Goal: Task Accomplishment & Management: Use online tool/utility

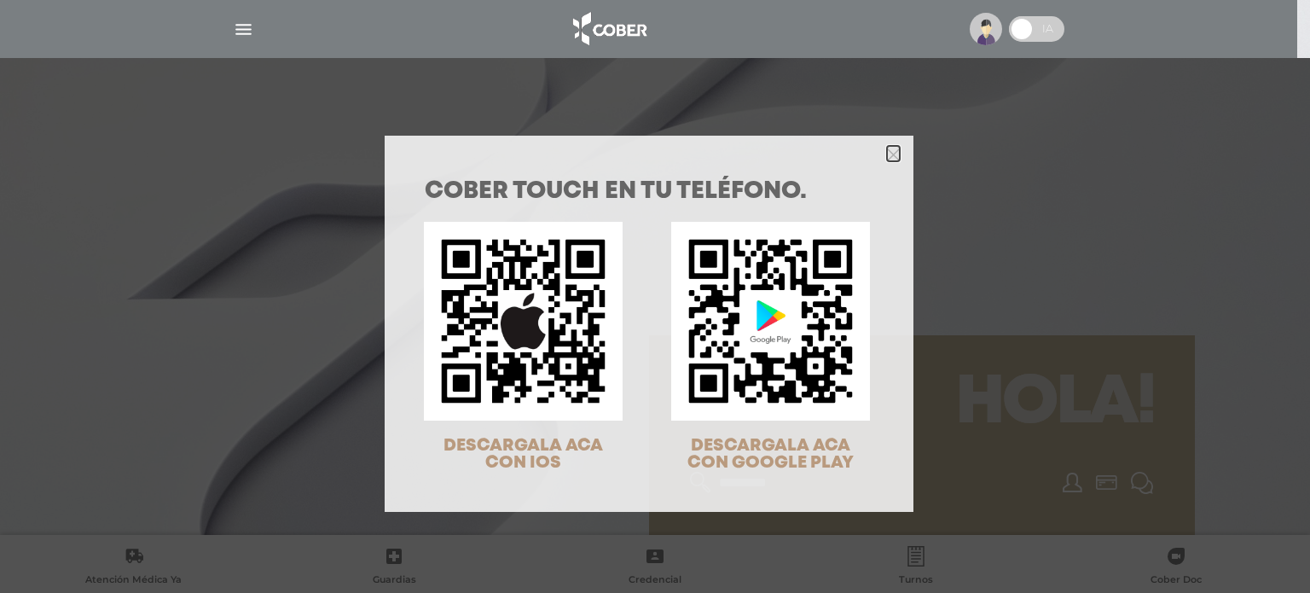
click at [889, 159] on icon "Close" at bounding box center [893, 154] width 13 height 13
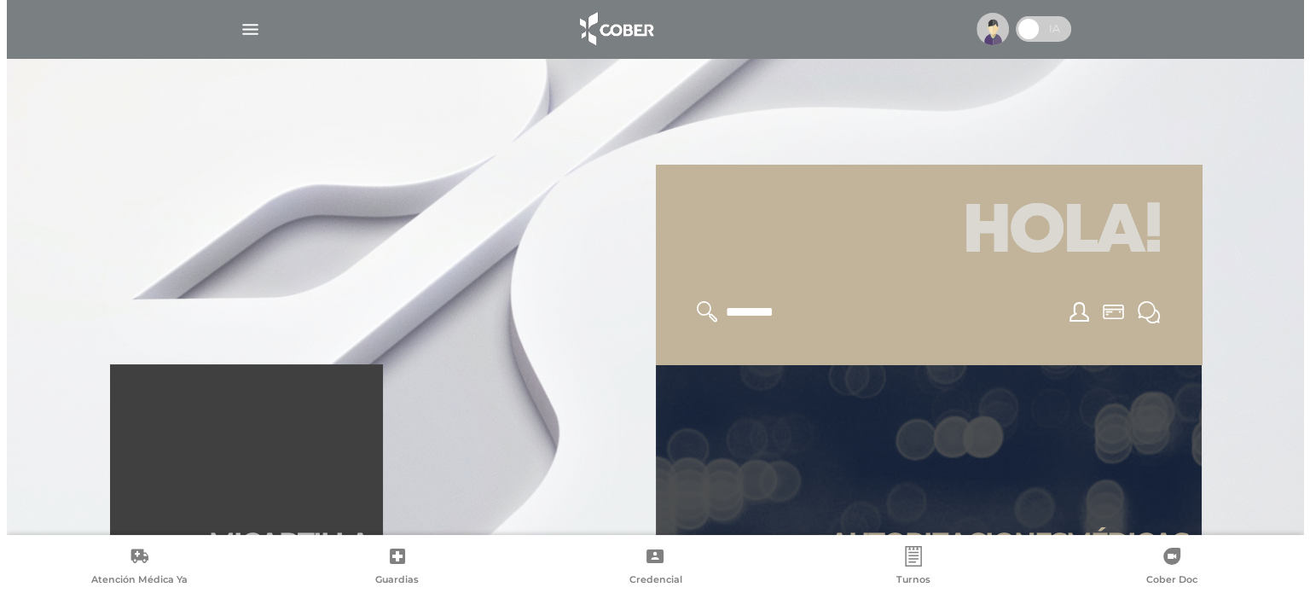
scroll to position [512, 0]
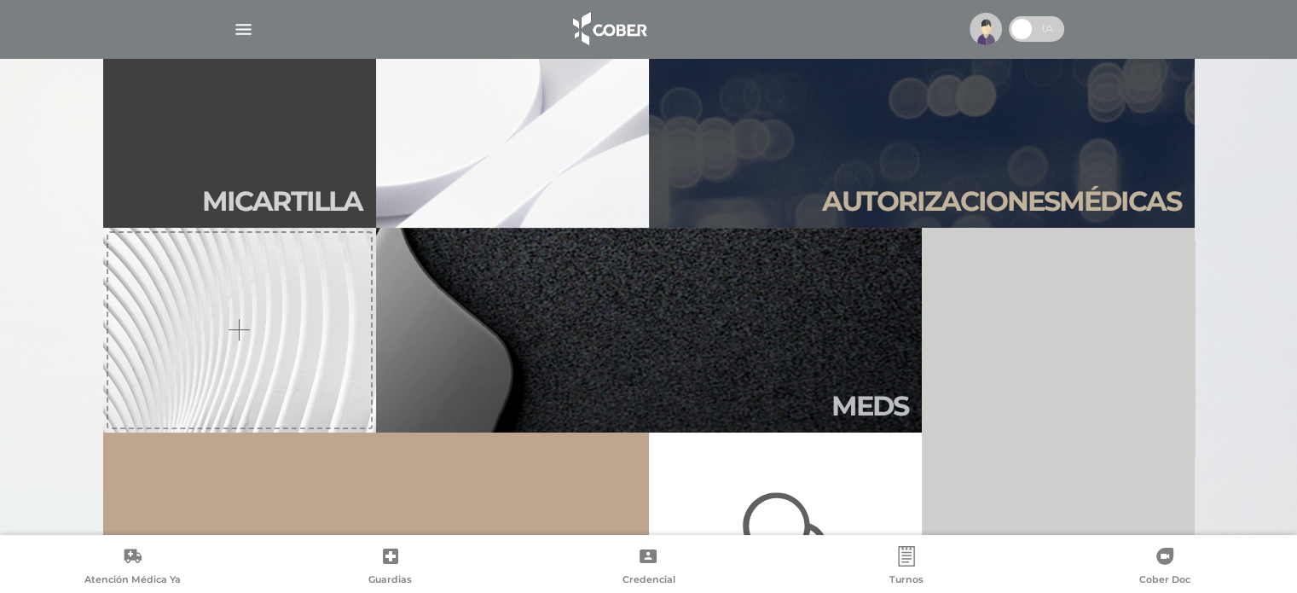
click at [996, 35] on img at bounding box center [986, 29] width 32 height 32
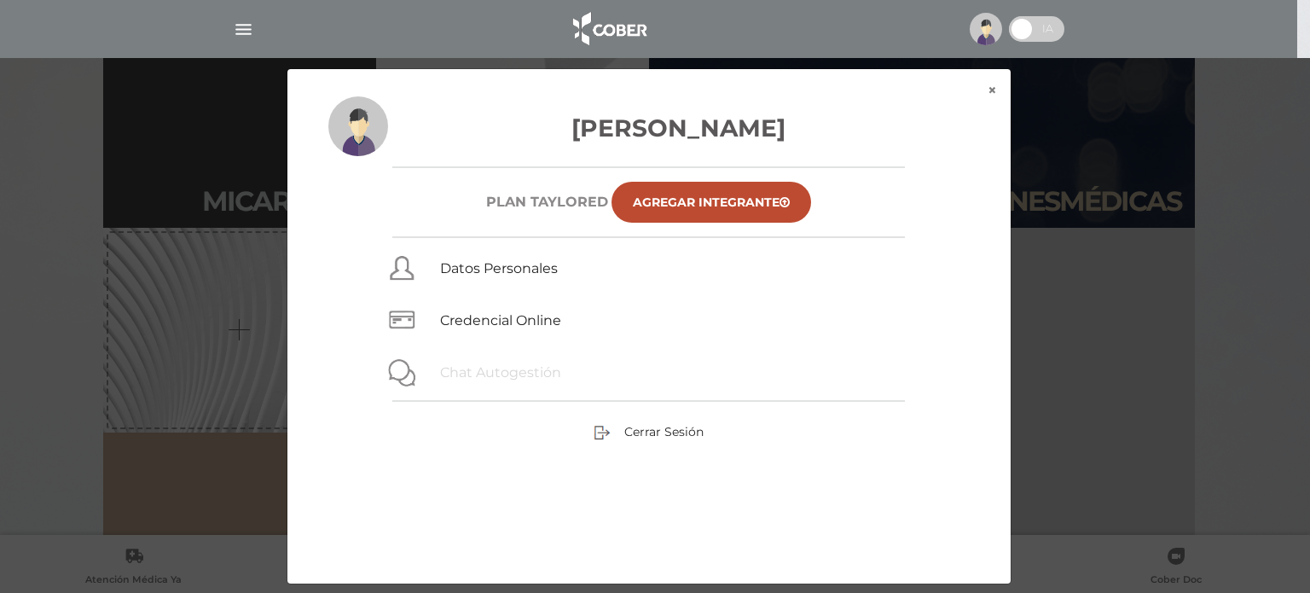
click at [474, 380] on link "Chat Autogestión" at bounding box center [500, 372] width 121 height 16
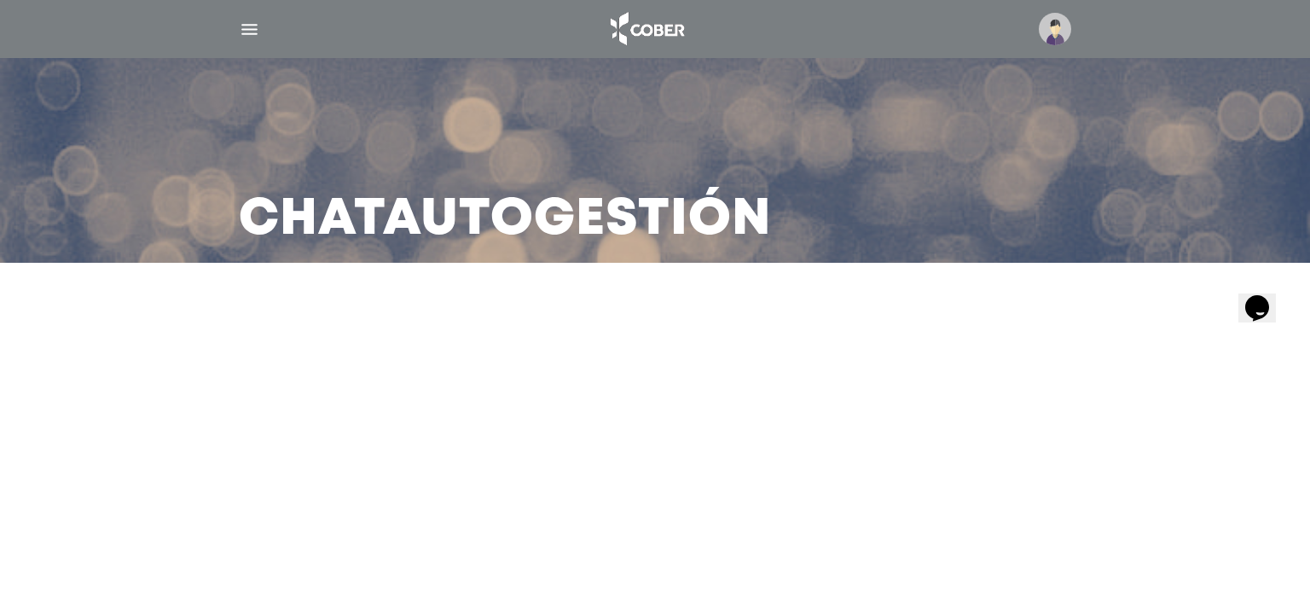
click at [250, 30] on img "button" at bounding box center [249, 29] width 21 height 21
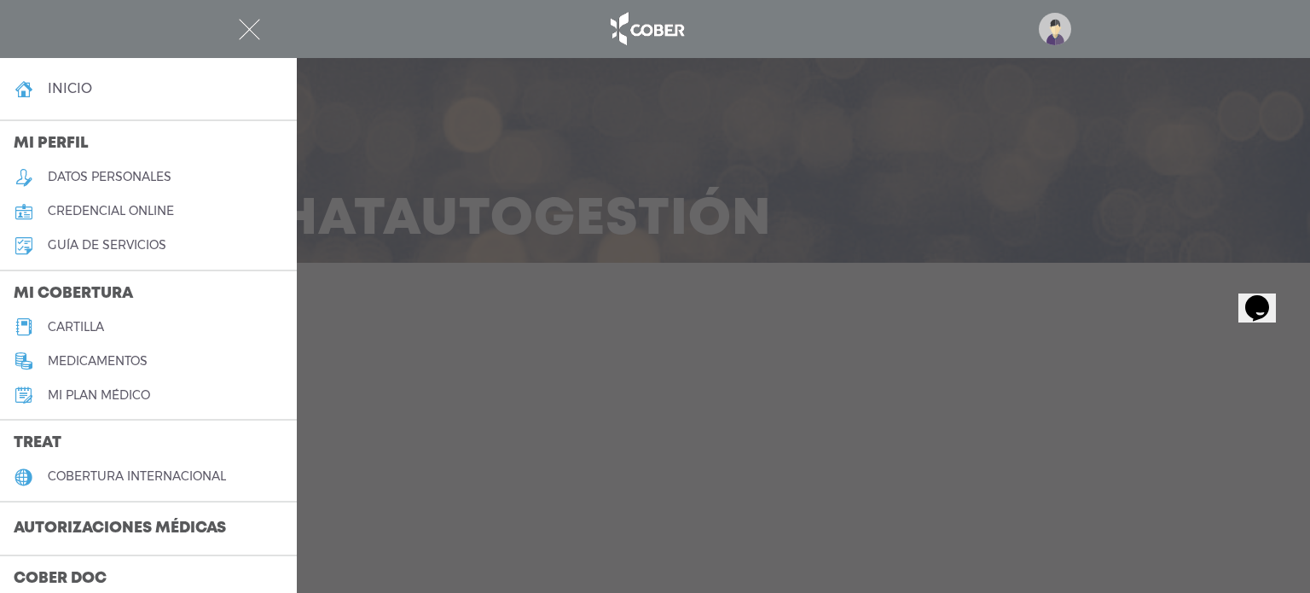
click at [107, 218] on link "credencial online" at bounding box center [148, 211] width 297 height 34
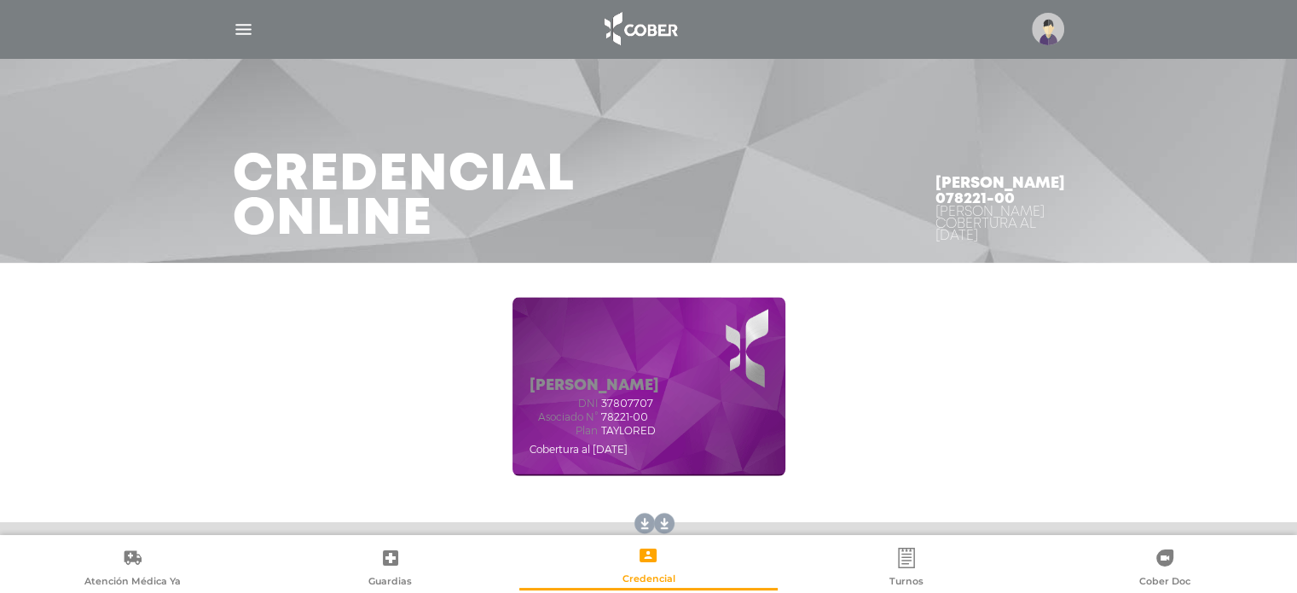
click at [613, 419] on span "78221-00" at bounding box center [624, 417] width 47 height 12
copy span "78221"
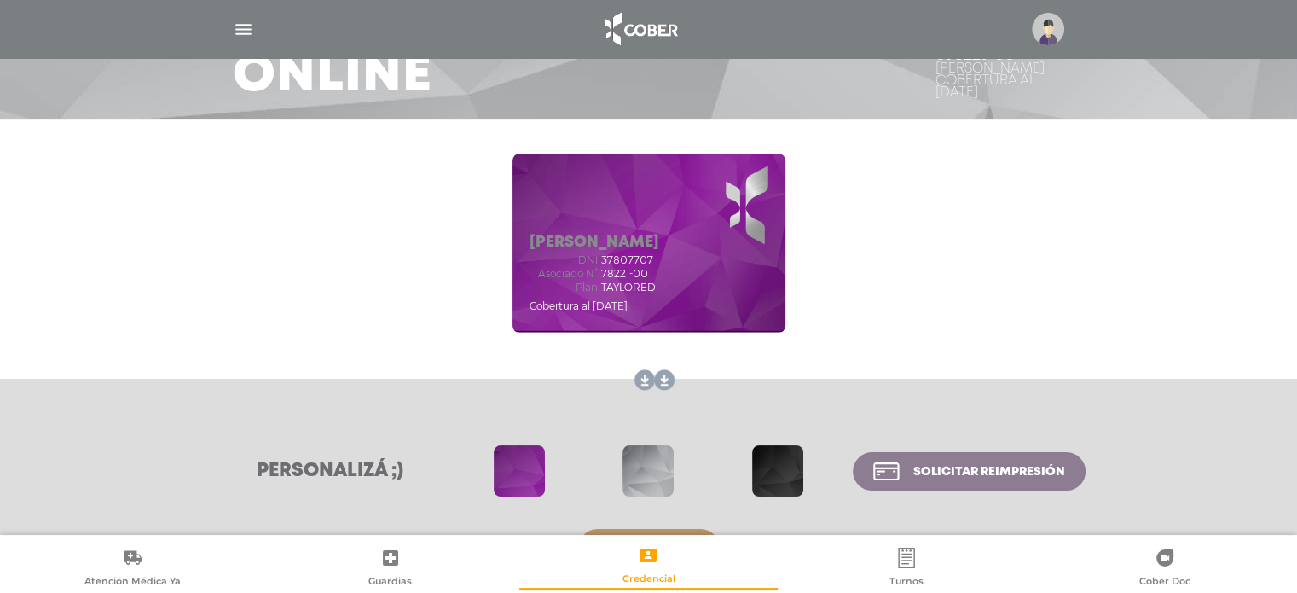
scroll to position [199, 0]
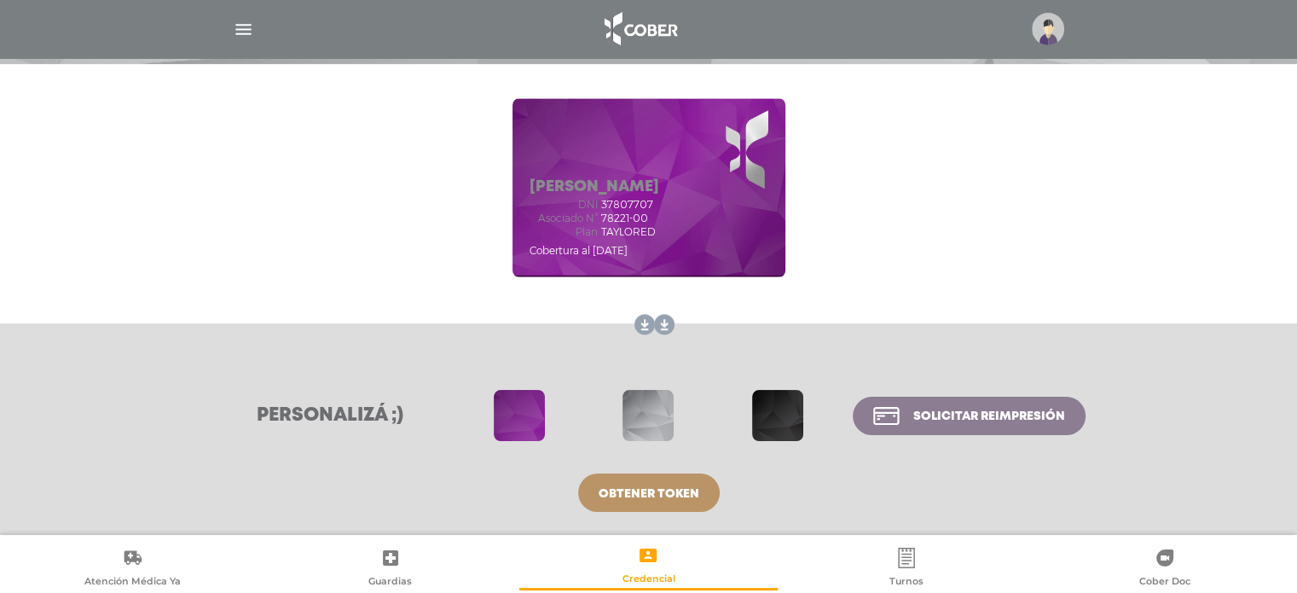
click at [242, 26] on img "button" at bounding box center [243, 29] width 21 height 21
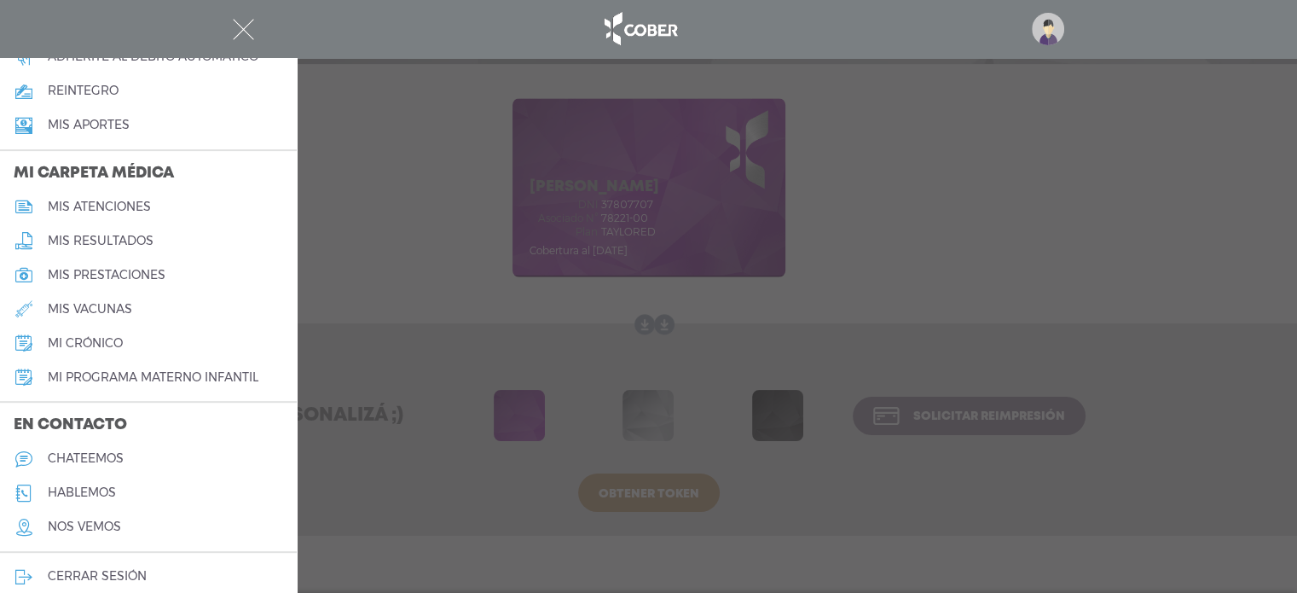
scroll to position [723, 0]
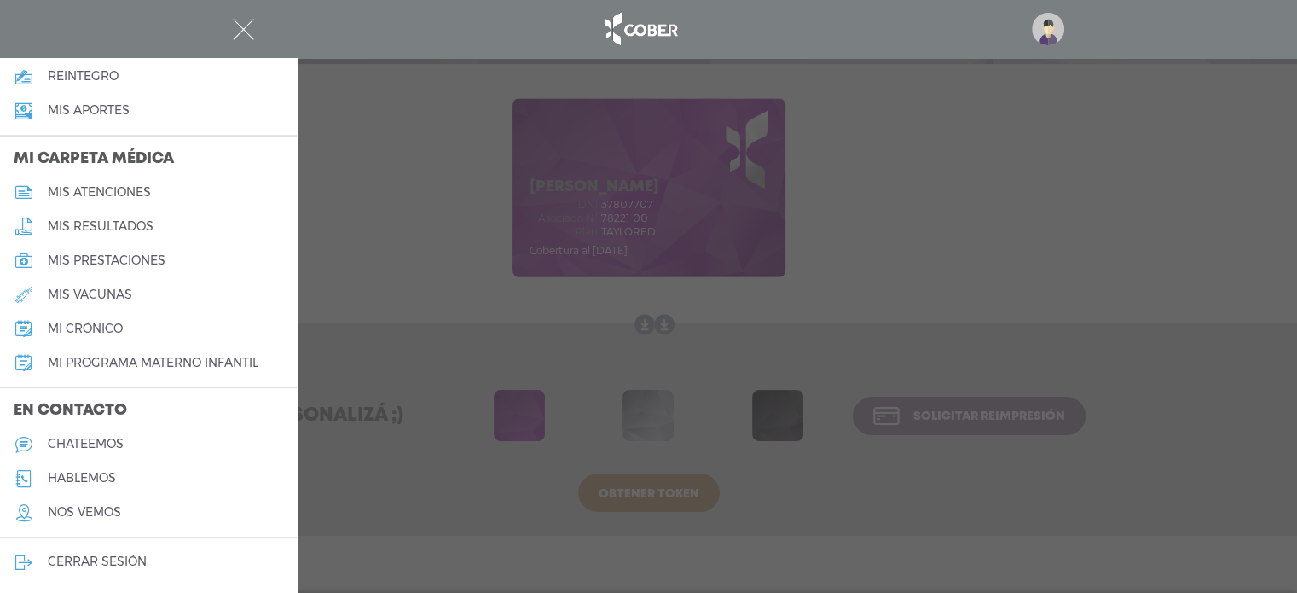
click at [94, 445] on h5 "chateemos" at bounding box center [86, 444] width 76 height 15
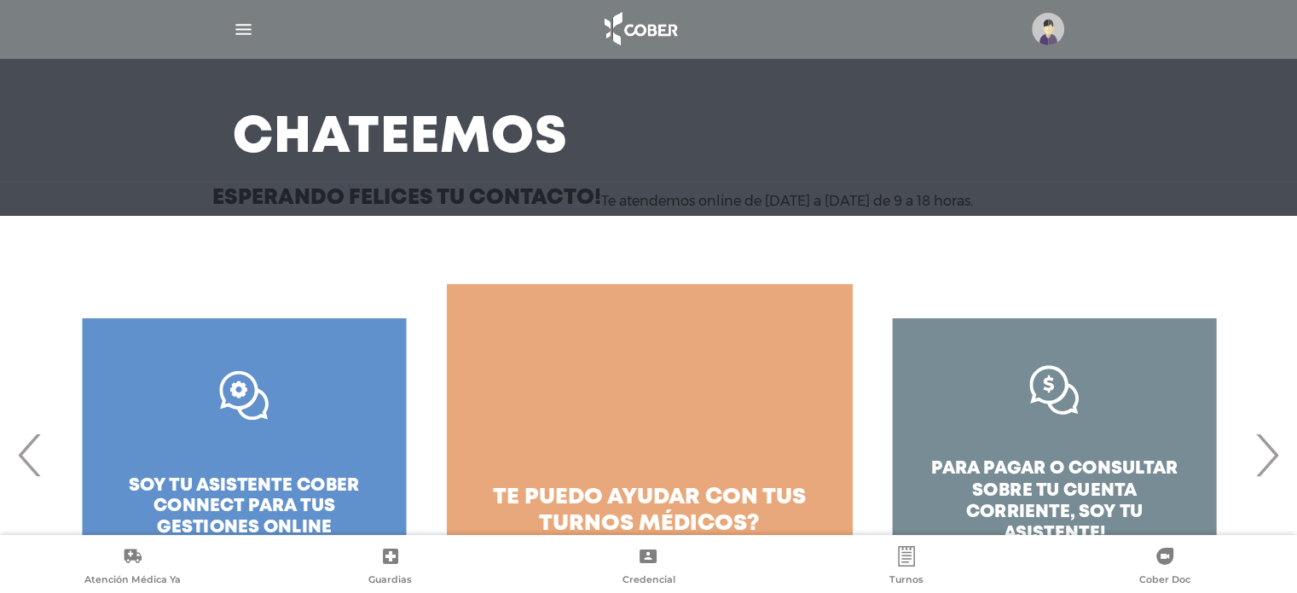
scroll to position [171, 0]
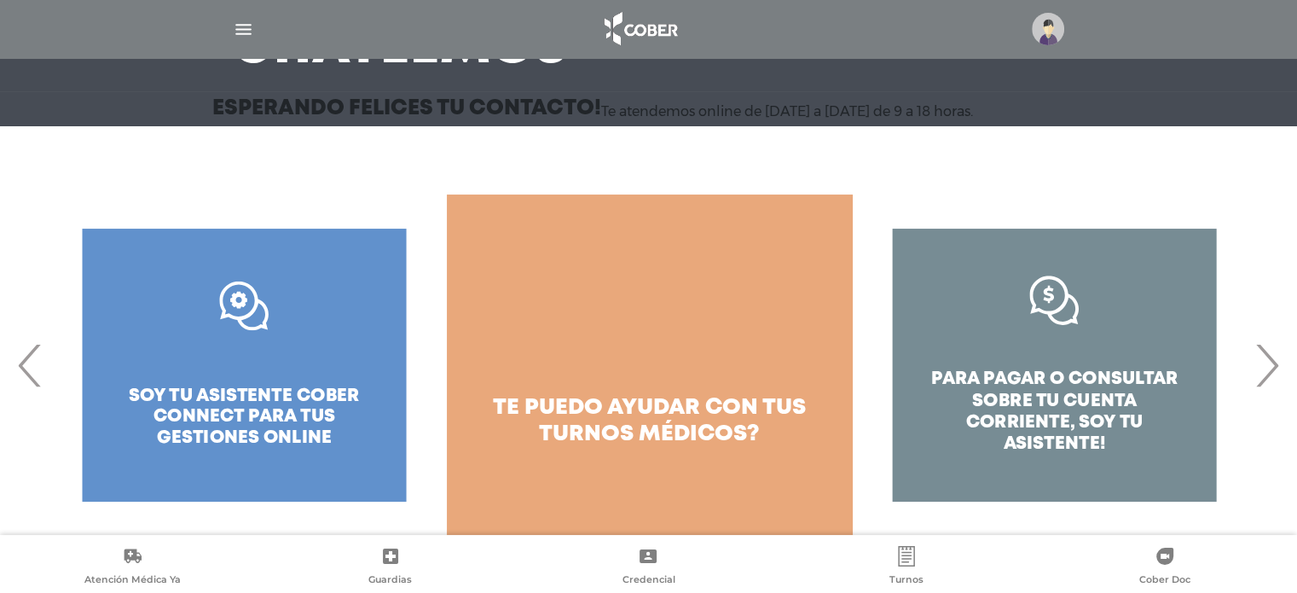
click at [728, 406] on span "te puedo ayudar con tus" at bounding box center [649, 407] width 313 height 20
click at [1278, 377] on span "›" at bounding box center [1266, 365] width 33 height 92
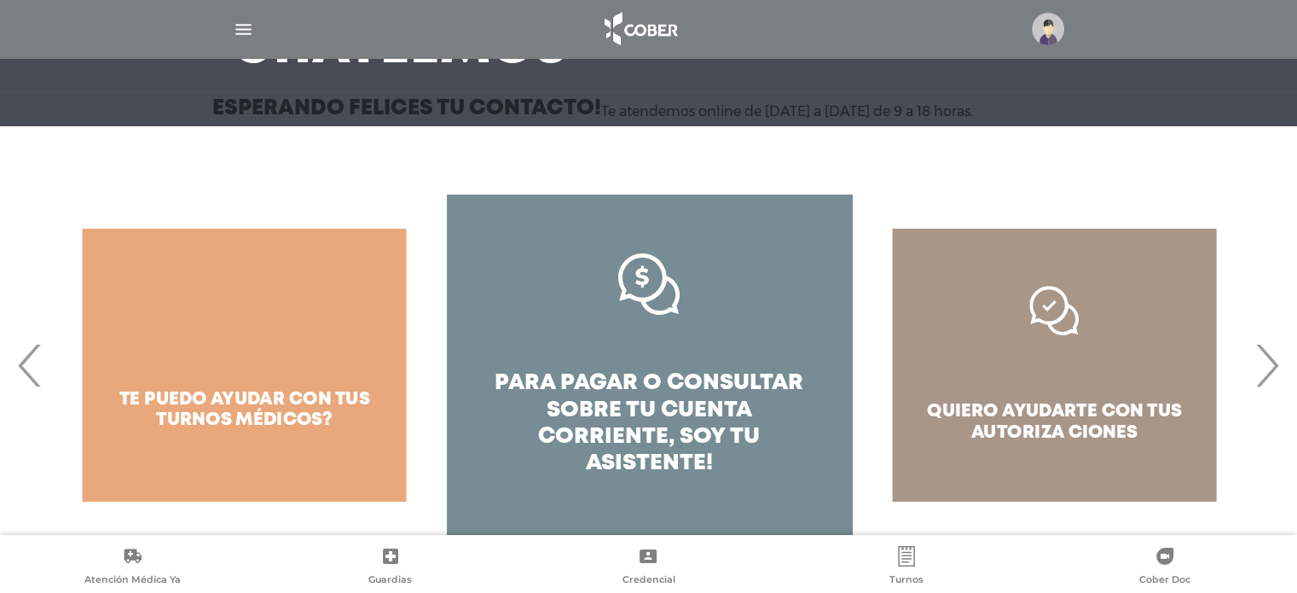
click at [1278, 377] on span "›" at bounding box center [1266, 365] width 33 height 92
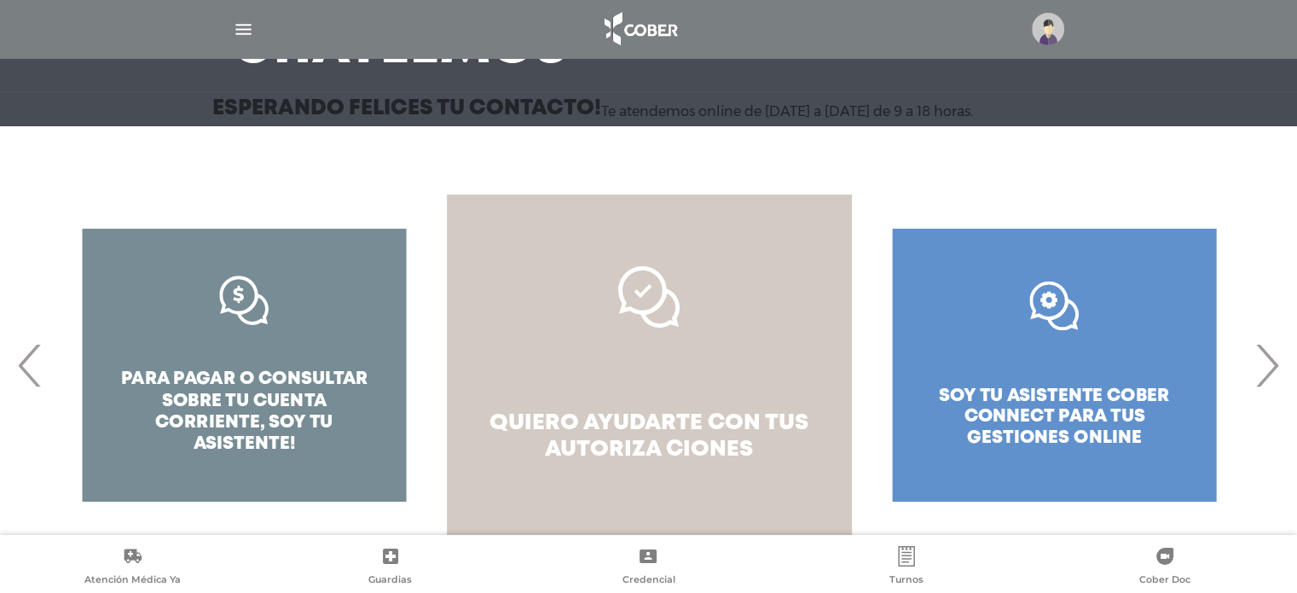
click at [692, 395] on link "quiero ayudarte con tus autoriza ciones" at bounding box center [649, 364] width 405 height 341
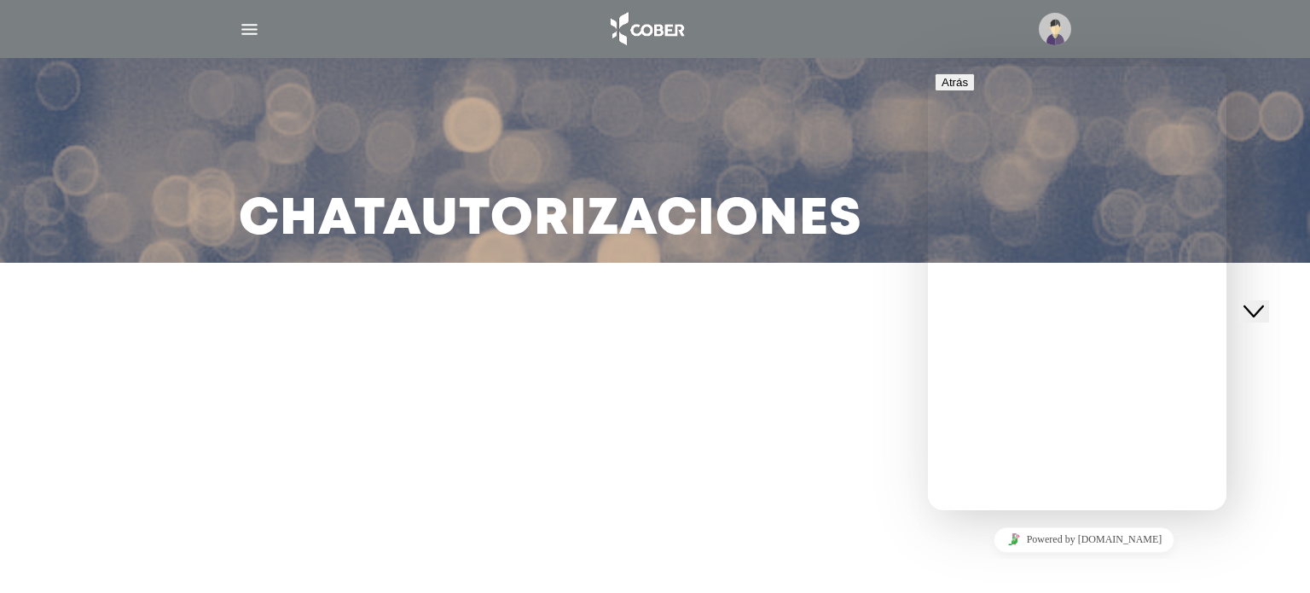
click at [1263, 299] on button "Close Chat This icon closes the chat window." at bounding box center [1254, 310] width 31 height 22
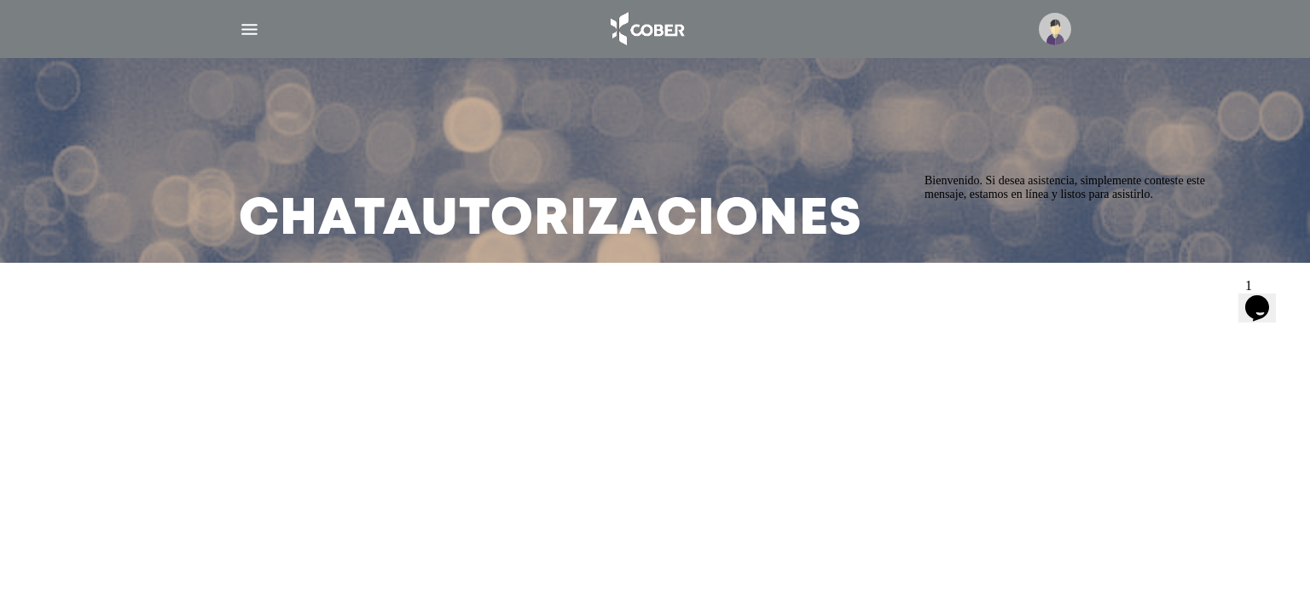
click at [1116, 200] on span "Bienvenido. Si desea asistencia, simplemente conteste este mensaje, estamos en …" at bounding box center [1065, 186] width 281 height 26
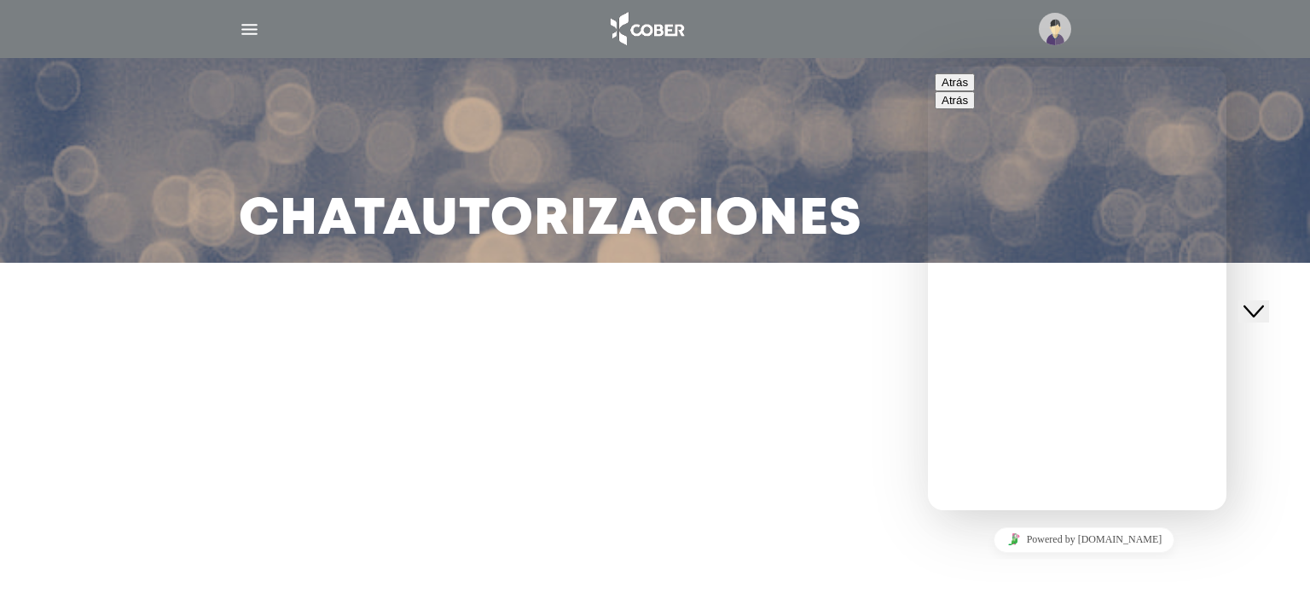
scroll to position [171, 0]
type input "*******"
drag, startPoint x: 1273, startPoint y: 293, endPoint x: 1249, endPoint y: 413, distance: 121.8
click at [1264, 300] on icon "Close Chat This icon closes the chat window." at bounding box center [1254, 310] width 20 height 20
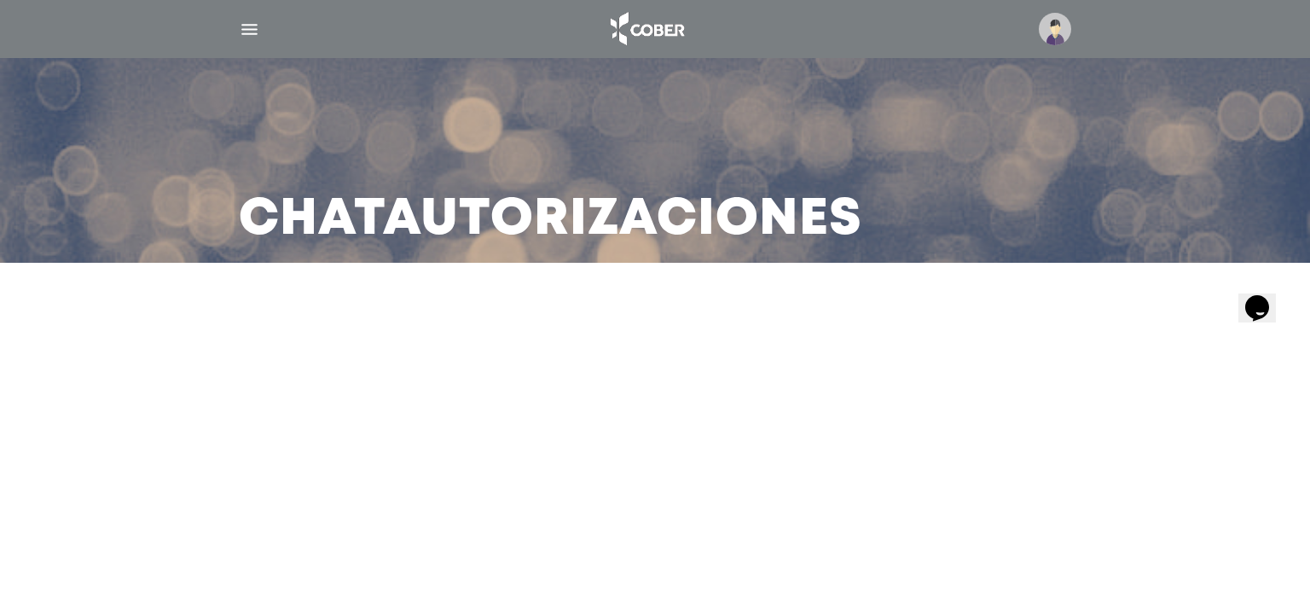
click at [241, 32] on img "button" at bounding box center [249, 29] width 21 height 21
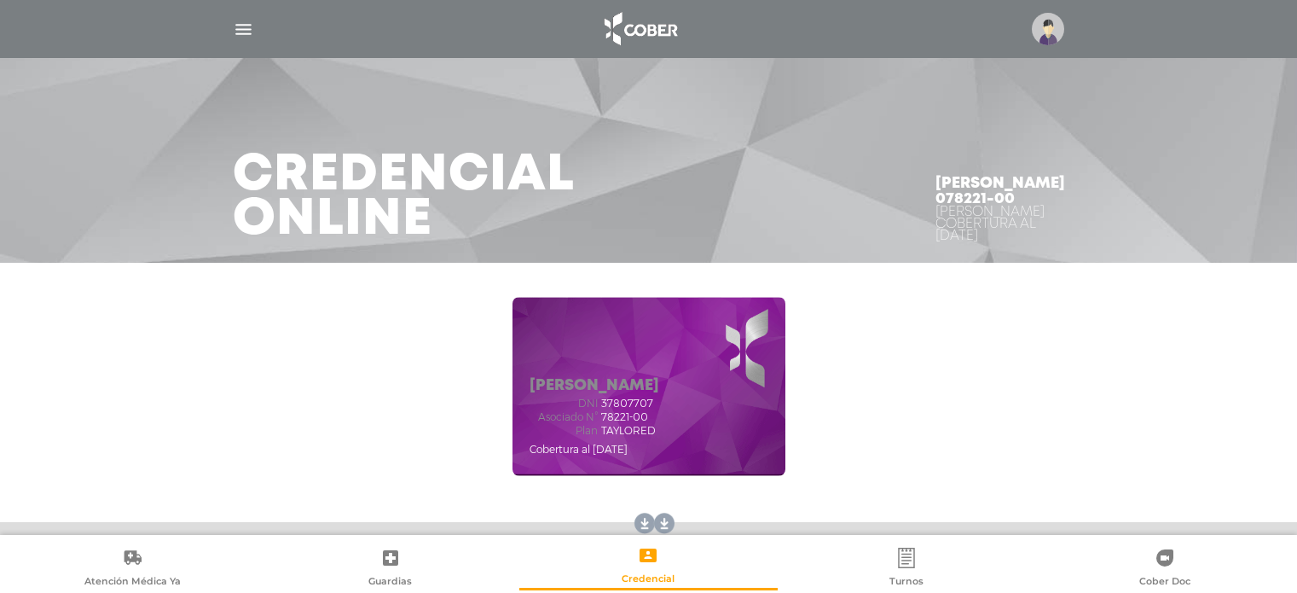
scroll to position [199, 0]
